Goal: Information Seeking & Learning: Learn about a topic

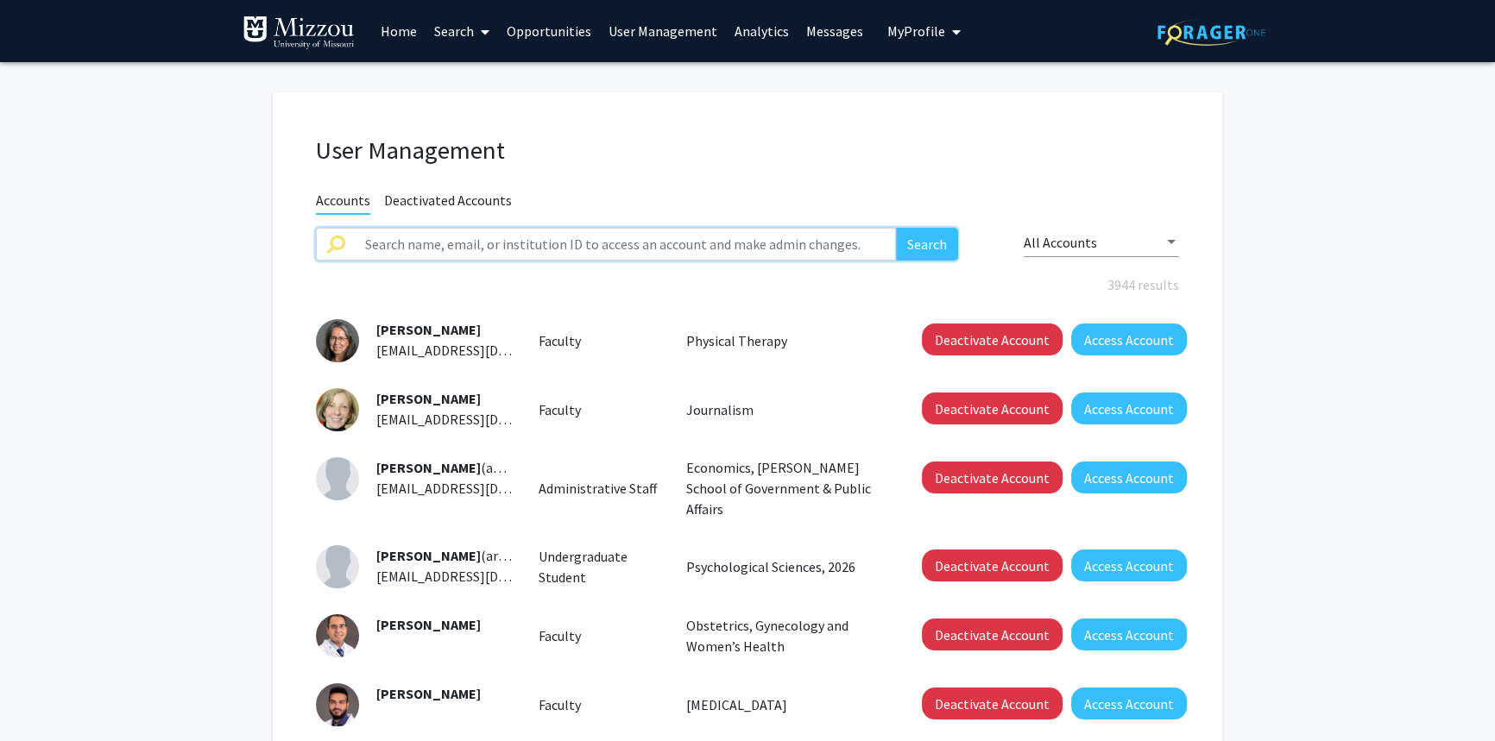
click at [576, 244] on input "text" at bounding box center [625, 244] width 541 height 33
type input "[PERSON_NAME]"
click at [896, 228] on button "Search" at bounding box center [927, 244] width 62 height 33
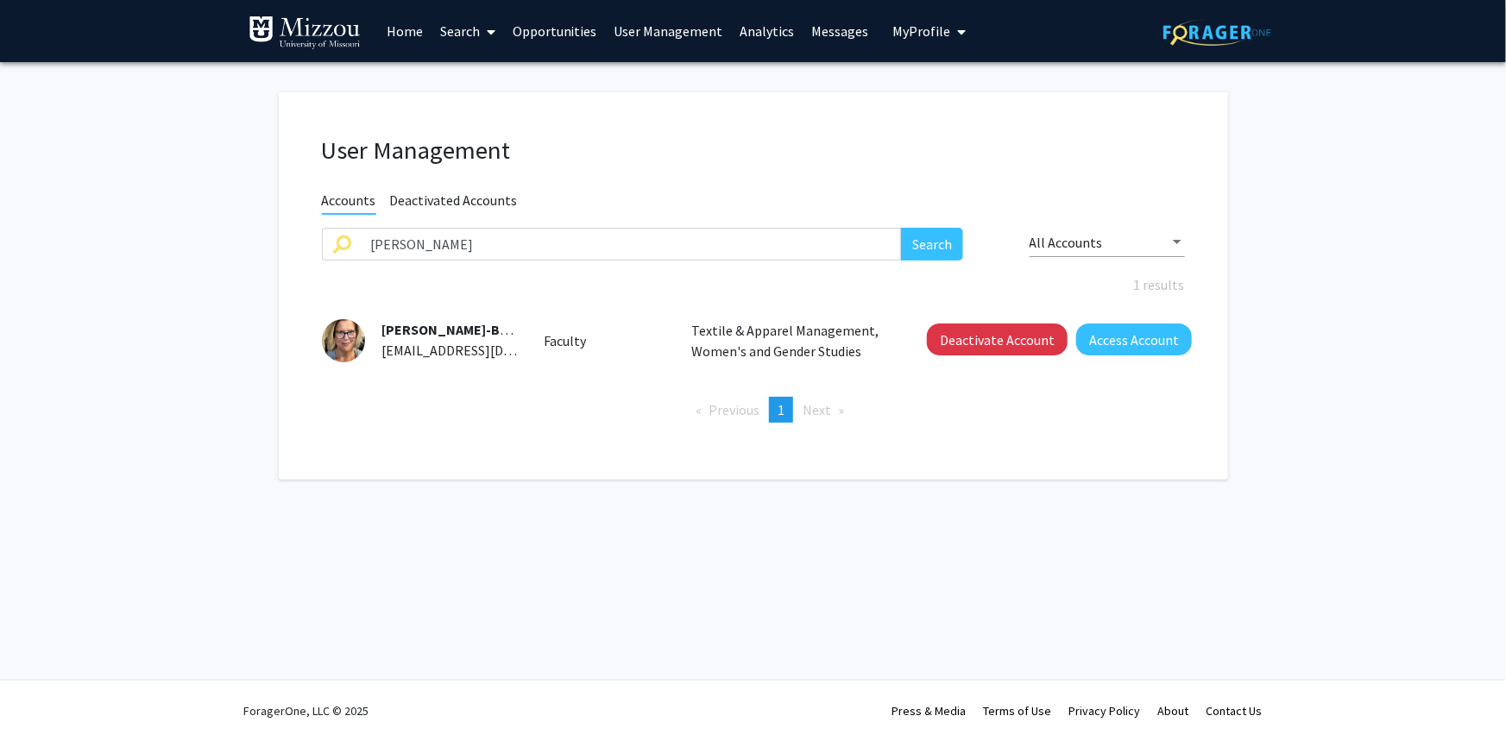
click at [683, 32] on link "User Management" at bounding box center [669, 31] width 126 height 60
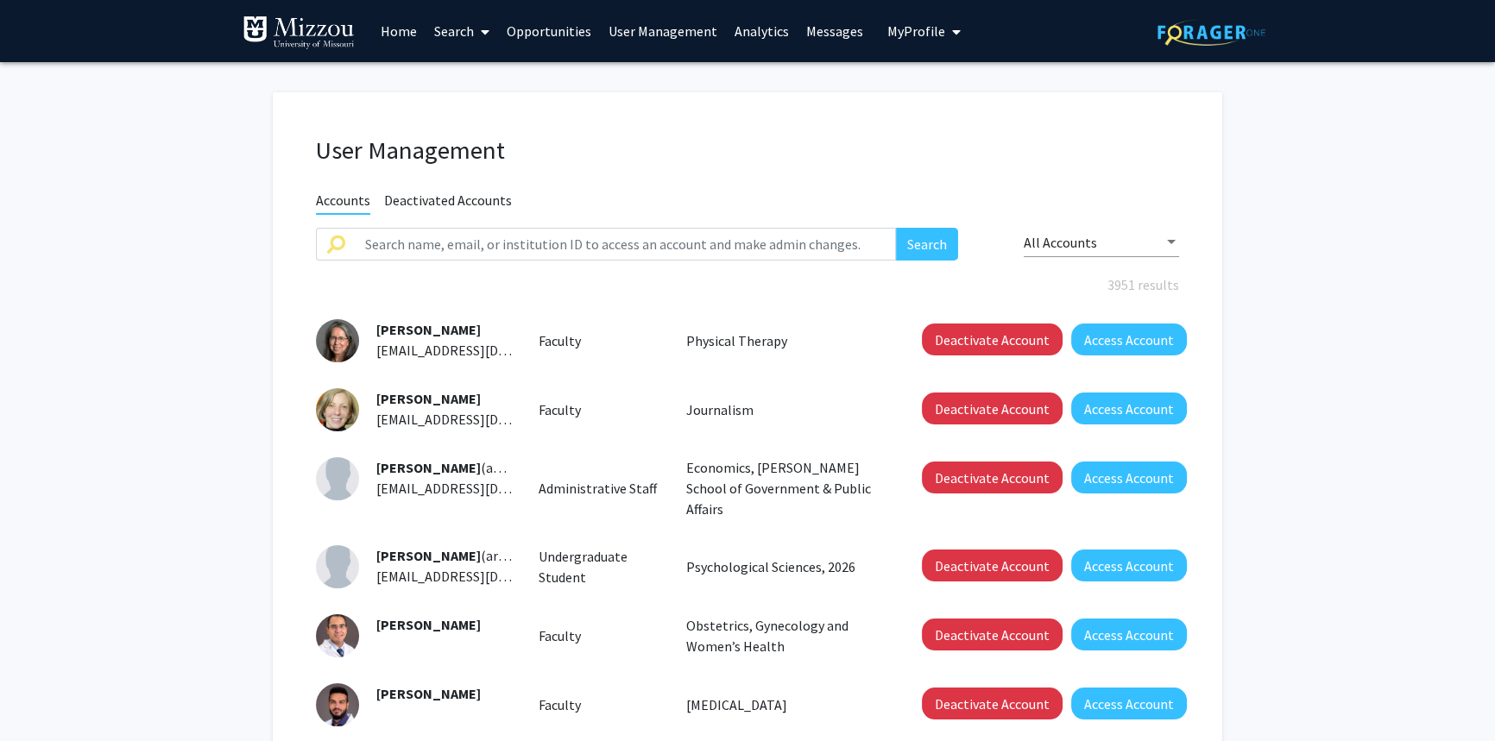
click at [679, 128] on div "User Management Accounts Deactivated Accounts Search All Accounts 3951 results …" at bounding box center [747, 606] width 949 height 1028
click at [753, 31] on link "Analytics" at bounding box center [762, 31] width 72 height 60
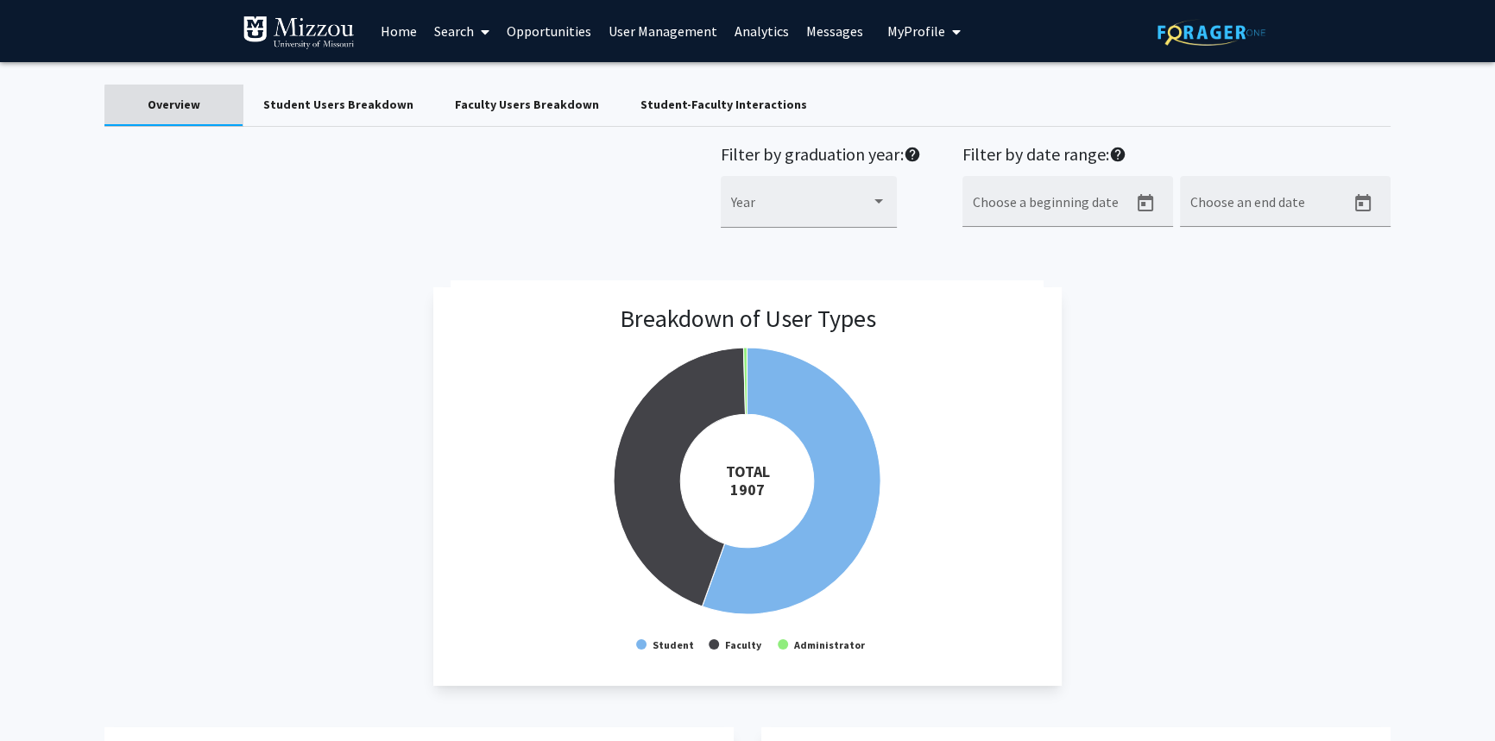
click at [181, 111] on div "Overview" at bounding box center [174, 105] width 53 height 18
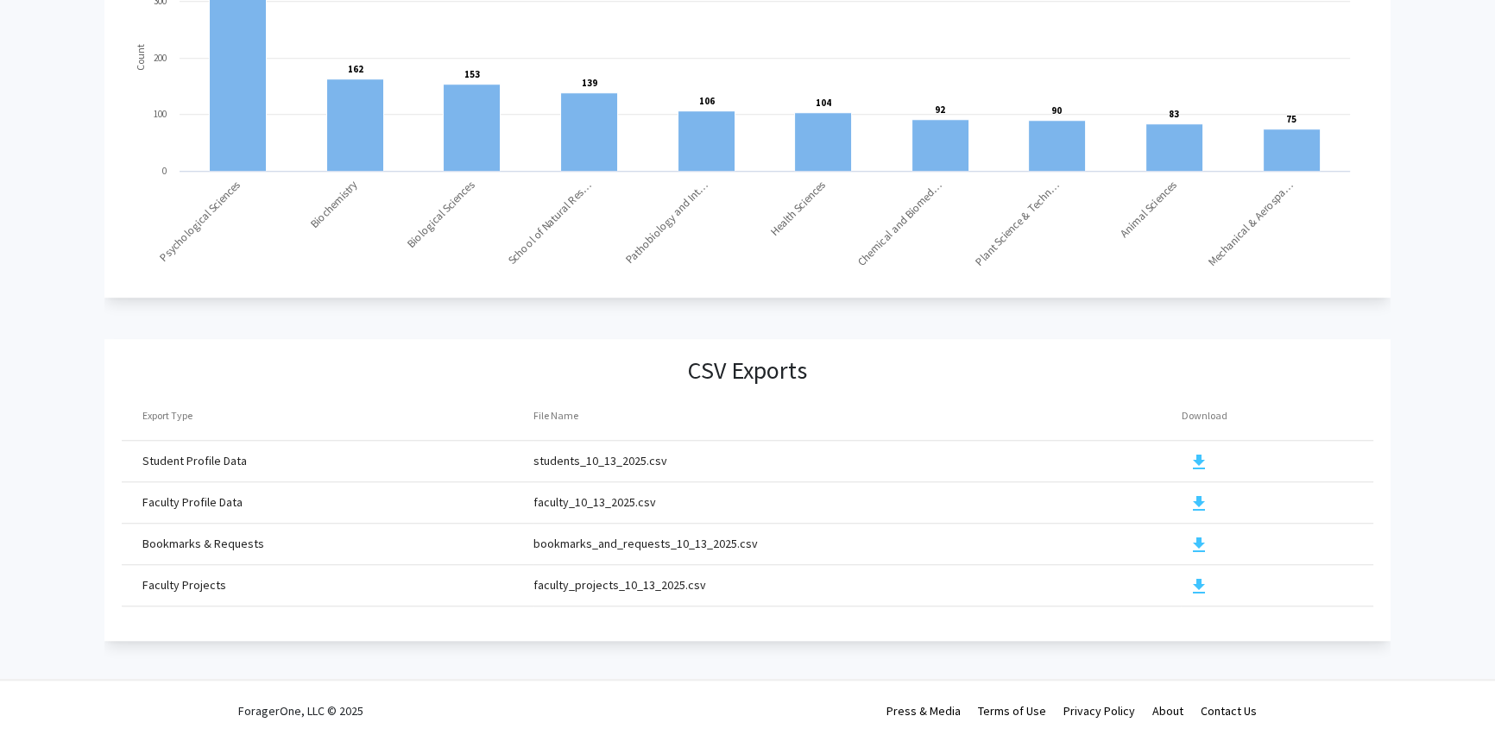
scroll to position [1770, 0]
click at [1196, 494] on mat-icon "download" at bounding box center [1197, 504] width 21 height 21
click at [1194, 577] on mat-icon "download" at bounding box center [1197, 586] width 21 height 21
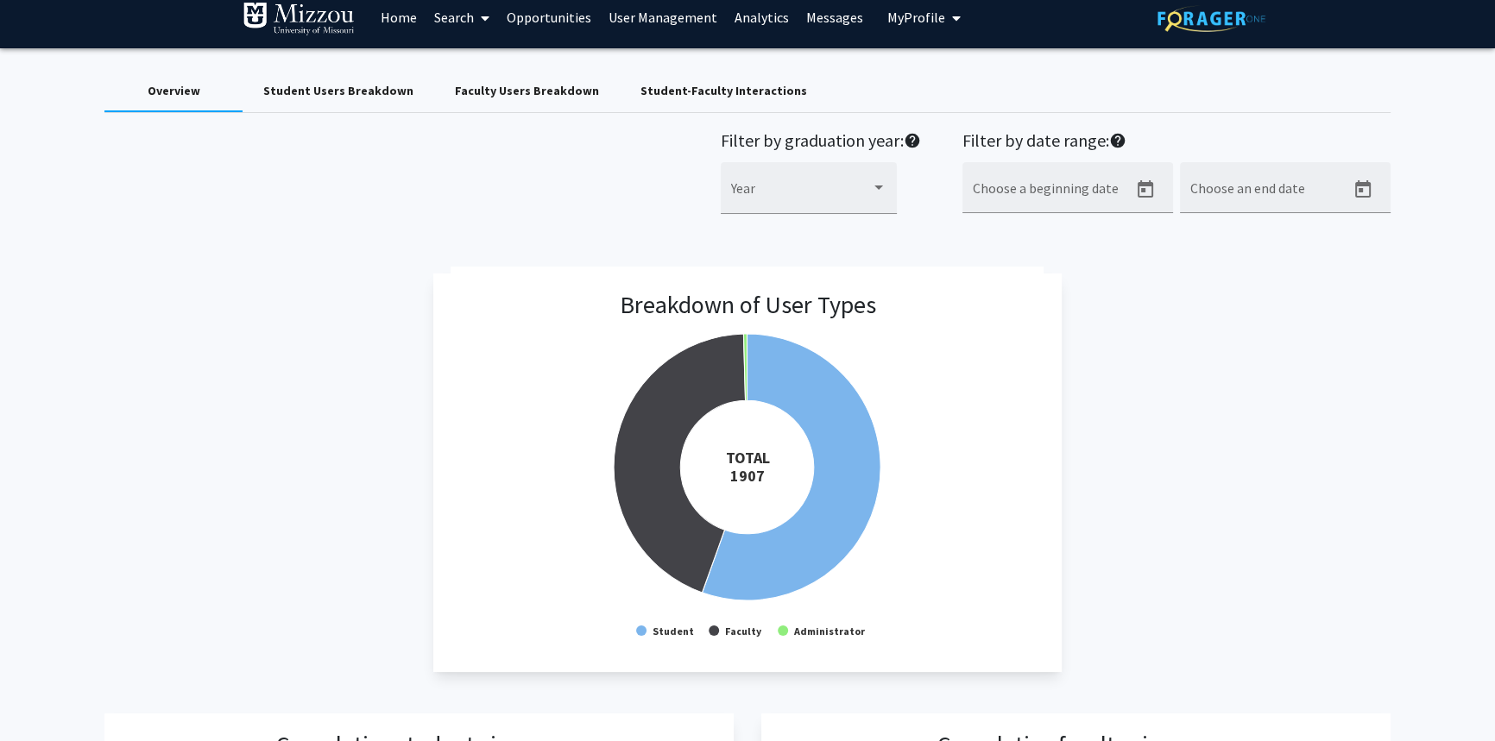
scroll to position [0, 0]
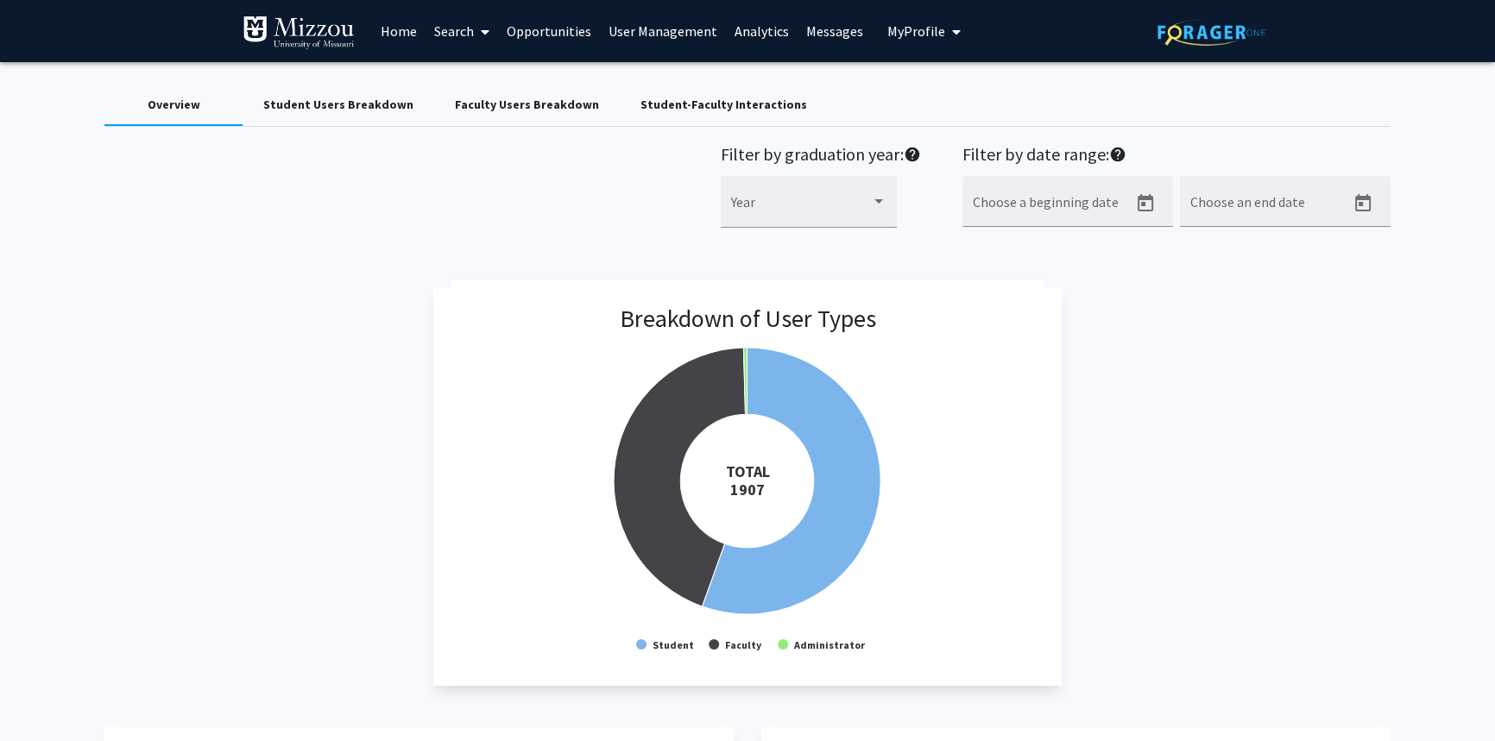
click at [394, 108] on div "Student Users Breakdown" at bounding box center [338, 105] width 150 height 18
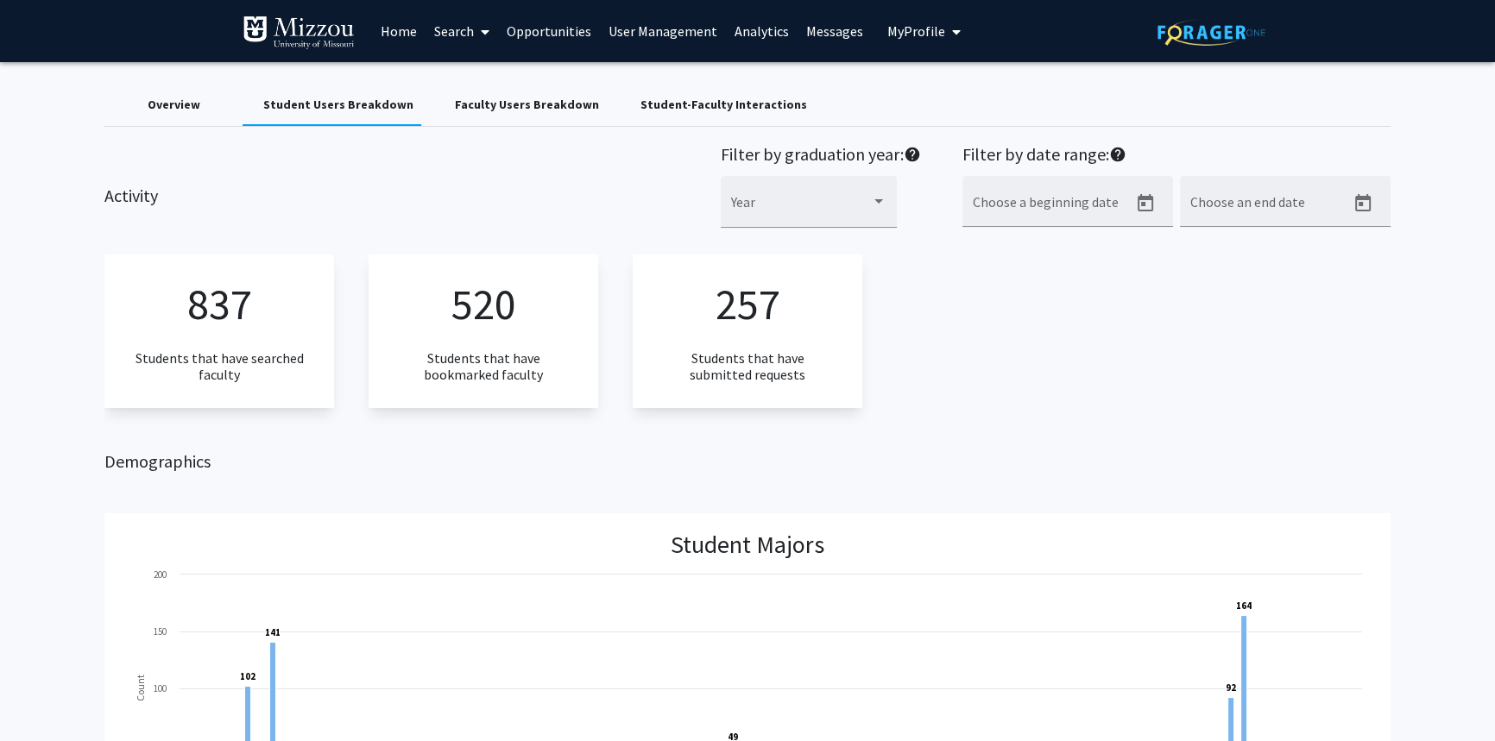
click at [1038, 392] on div "837 Students that have searched faculty 520 Students that have bookmarked facul…" at bounding box center [747, 331] width 1286 height 153
